Goal: Navigation & Orientation: Find specific page/section

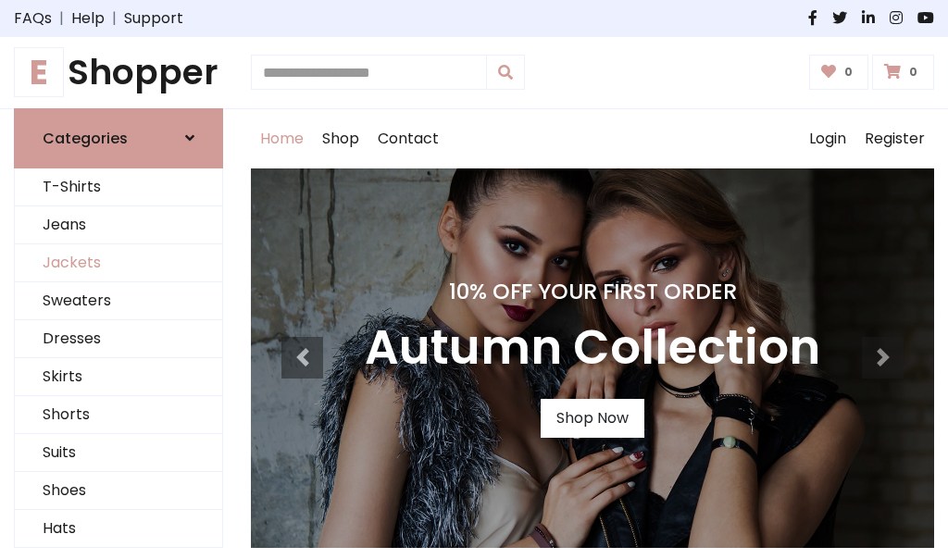
click at [119, 263] on link "Jackets" at bounding box center [118, 264] width 207 height 38
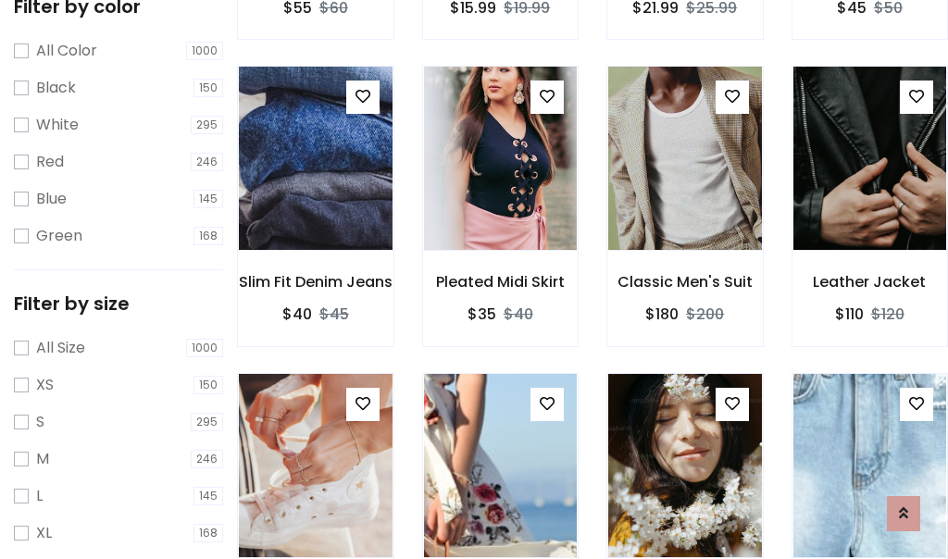
scroll to position [744, 0]
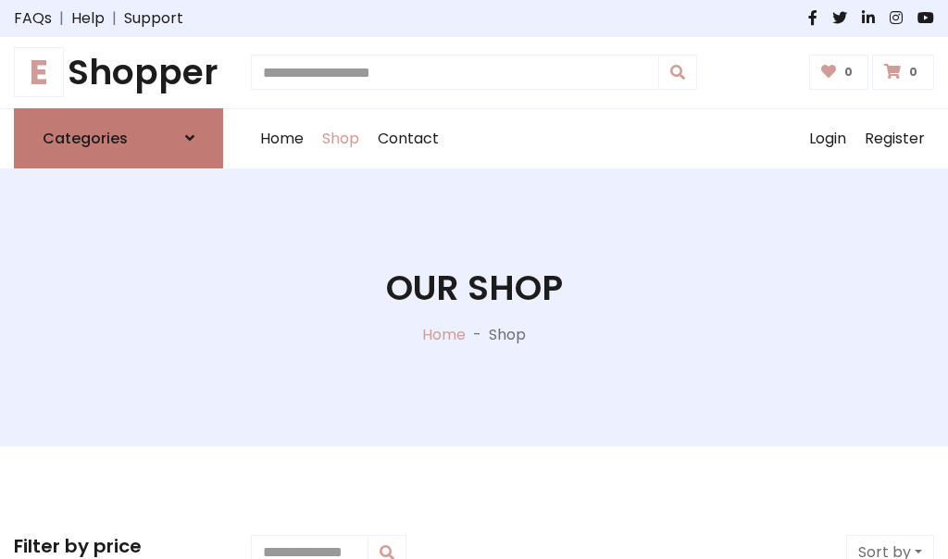
click at [119, 138] on h6 "Categories" at bounding box center [85, 139] width 85 height 18
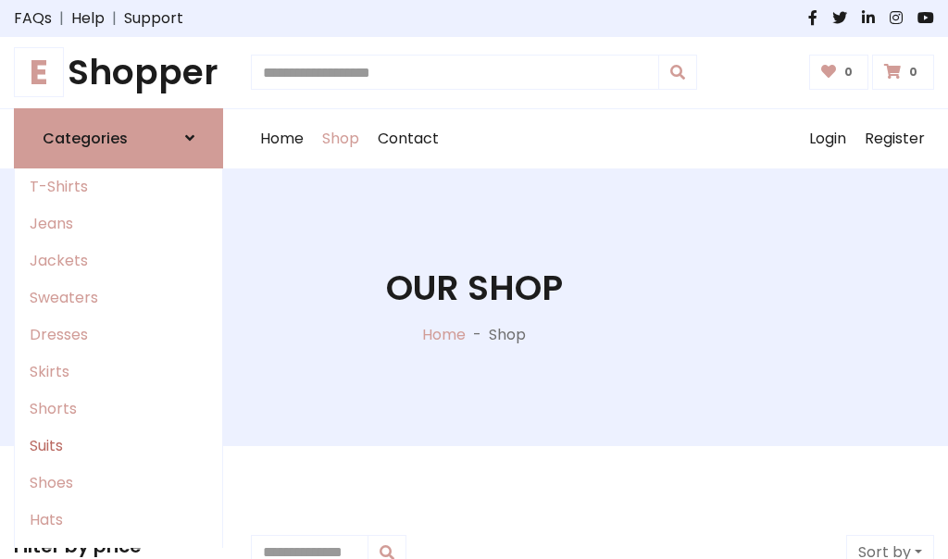
click at [119, 445] on link "Suits" at bounding box center [118, 446] width 207 height 37
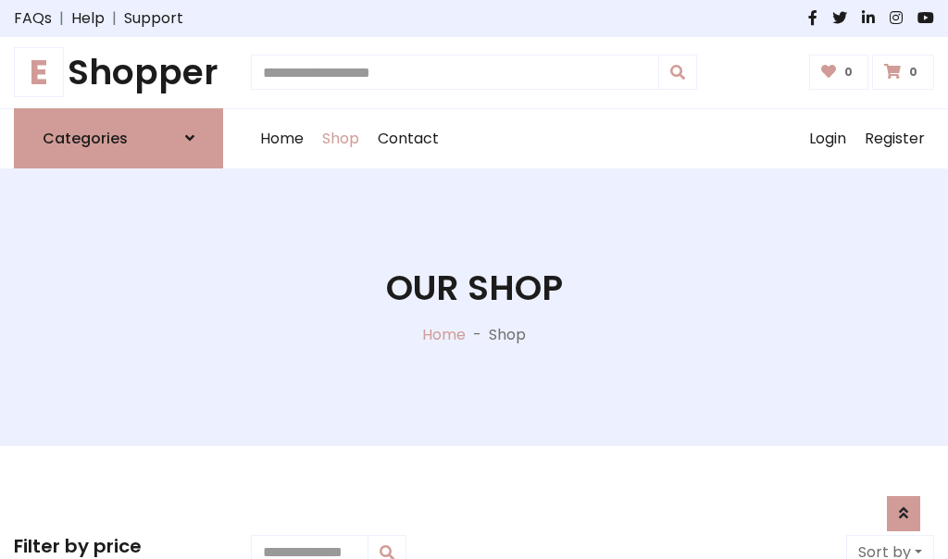
scroll to position [1338, 0]
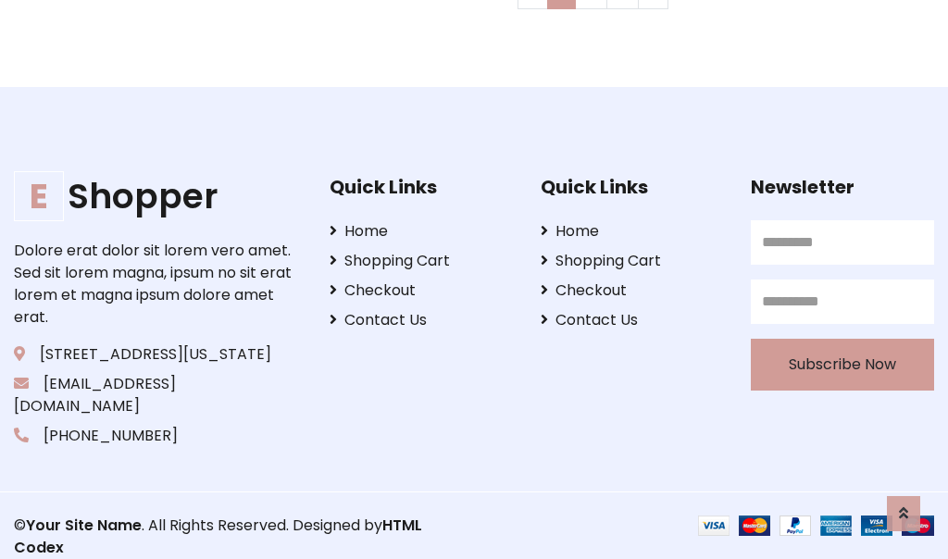
scroll to position [0, 0]
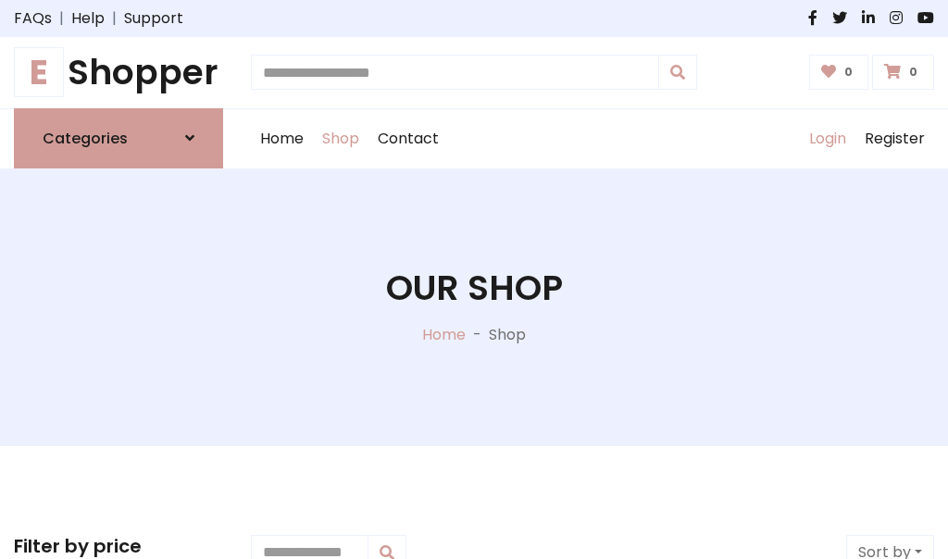
click at [827, 138] on link "Login" at bounding box center [828, 138] width 56 height 59
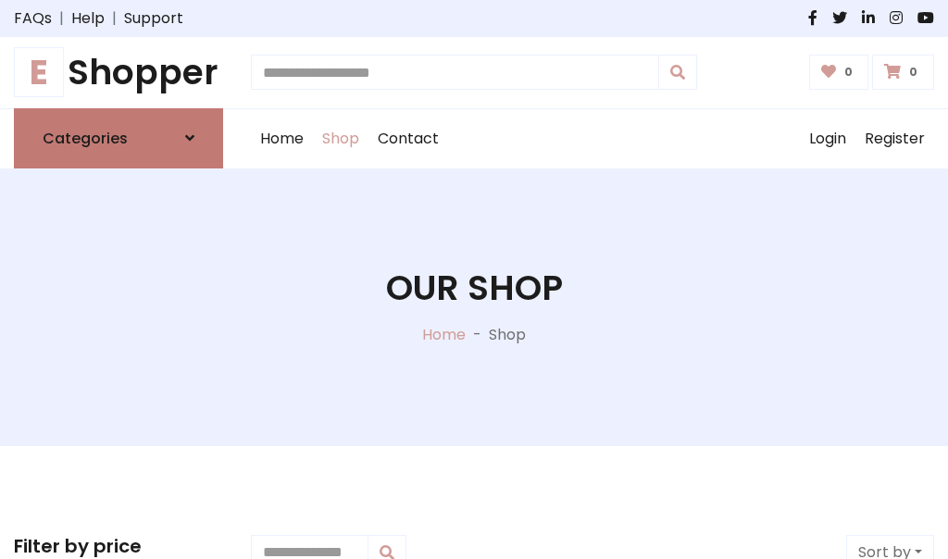
click at [190, 138] on icon at bounding box center [189, 138] width 9 height 15
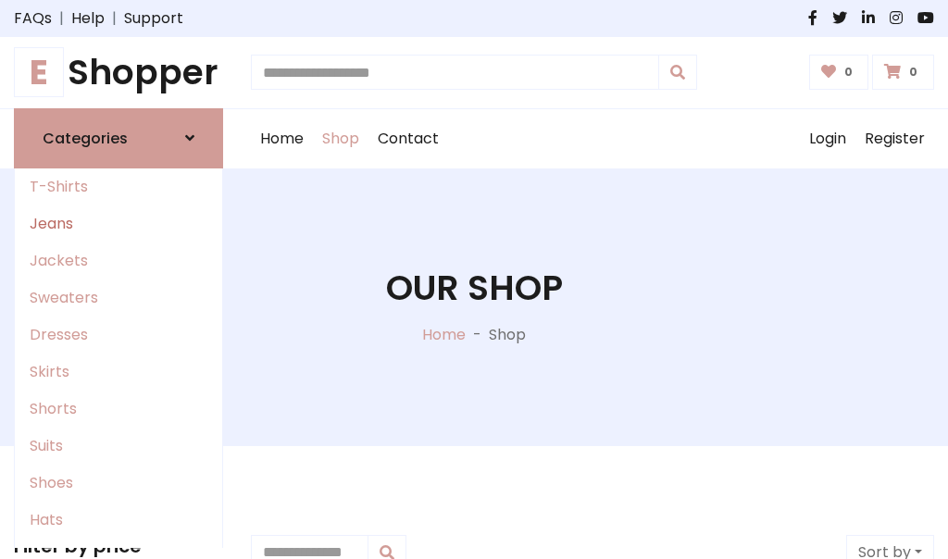
click at [119, 223] on link "Jeans" at bounding box center [118, 224] width 207 height 37
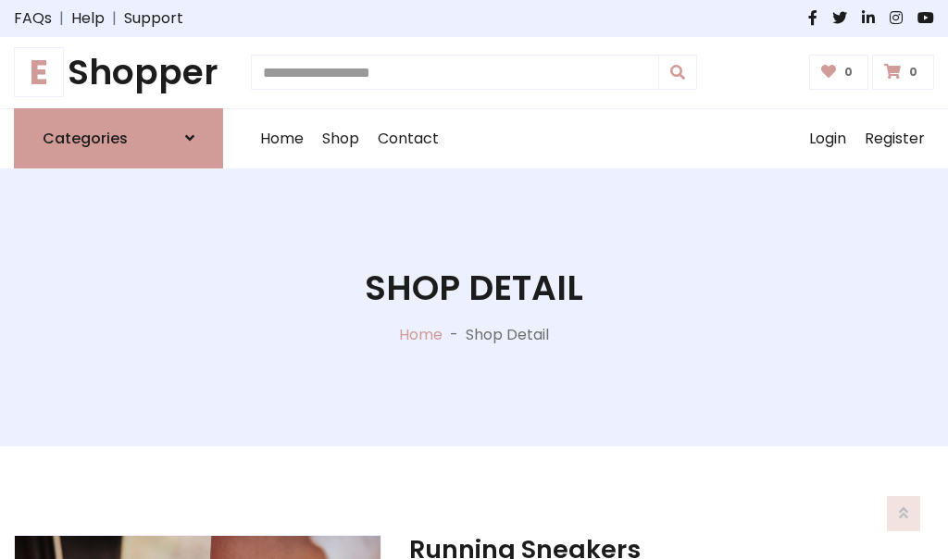
scroll to position [1731, 0]
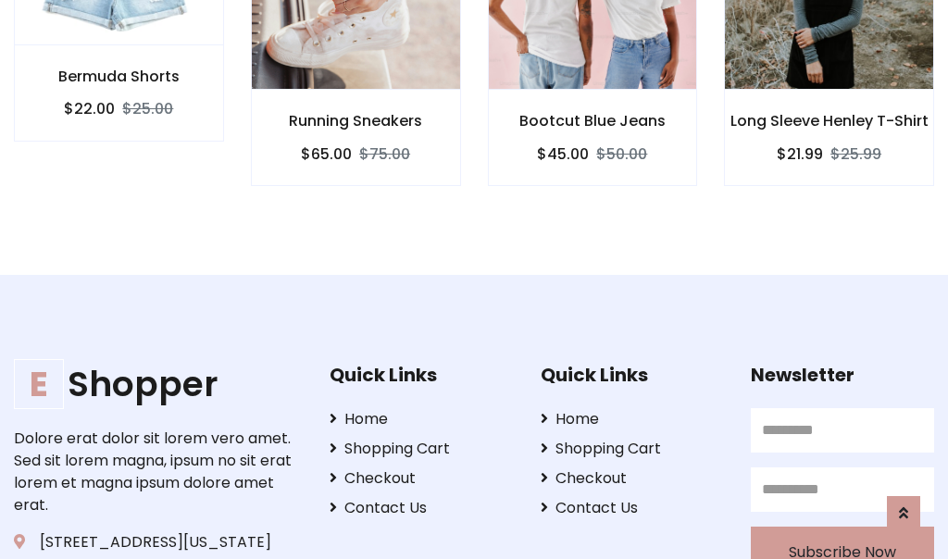
scroll to position [1729, 0]
